Goal: Register for event/course

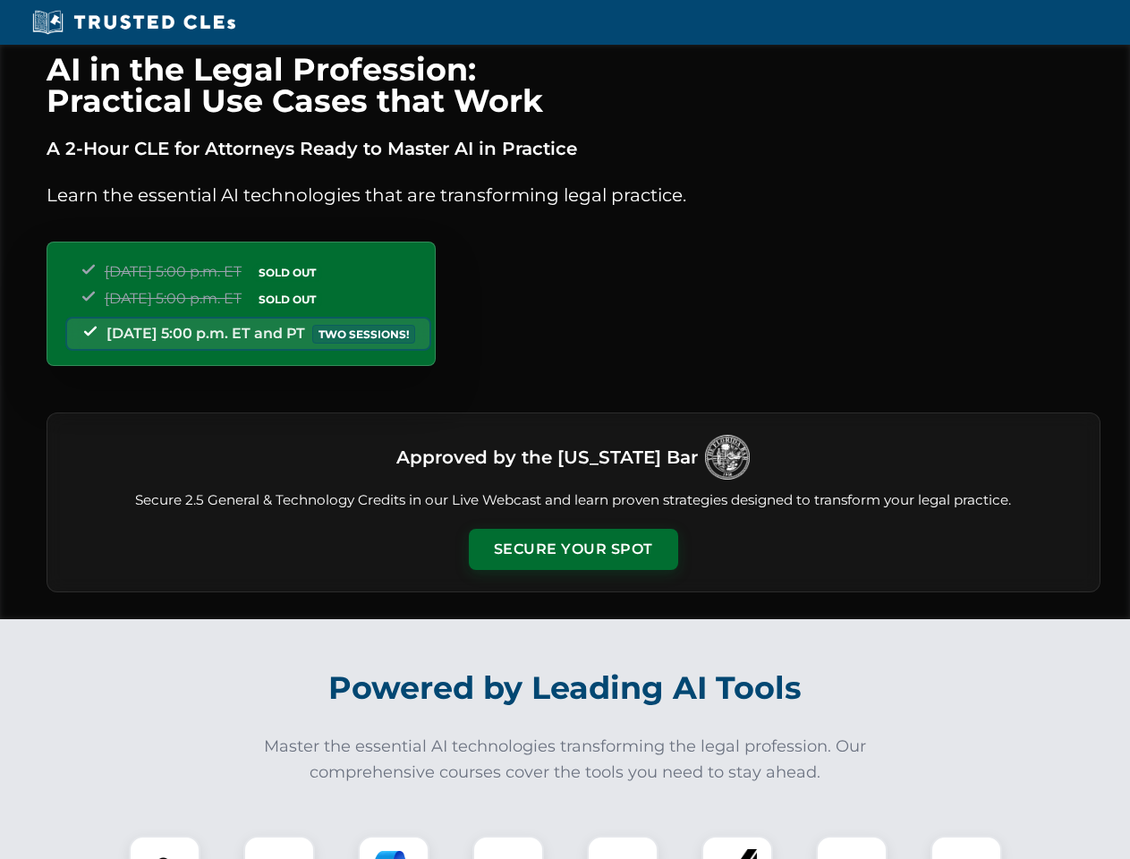
click at [572, 549] on button "Secure Your Spot" at bounding box center [573, 549] width 209 height 41
click at [165, 847] on img at bounding box center [165, 871] width 52 height 52
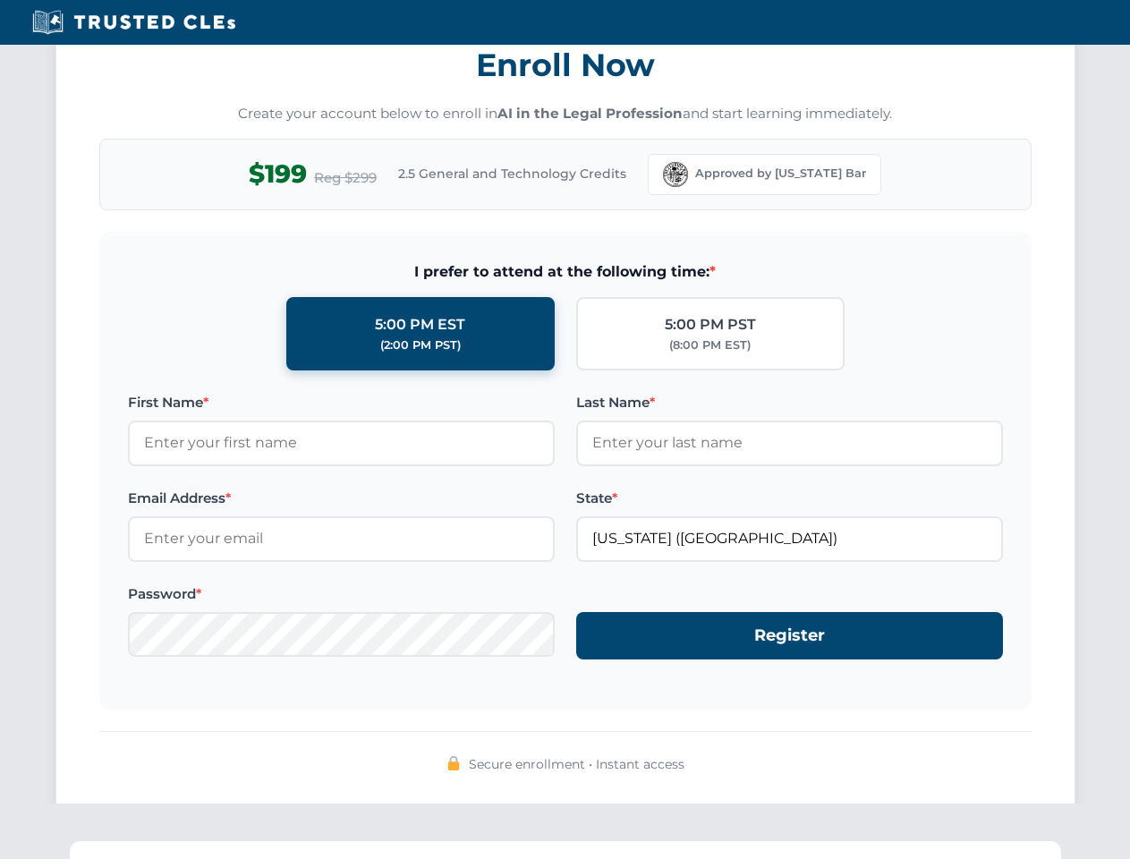
scroll to position [1756, 0]
